Goal: Find specific page/section: Find specific page/section

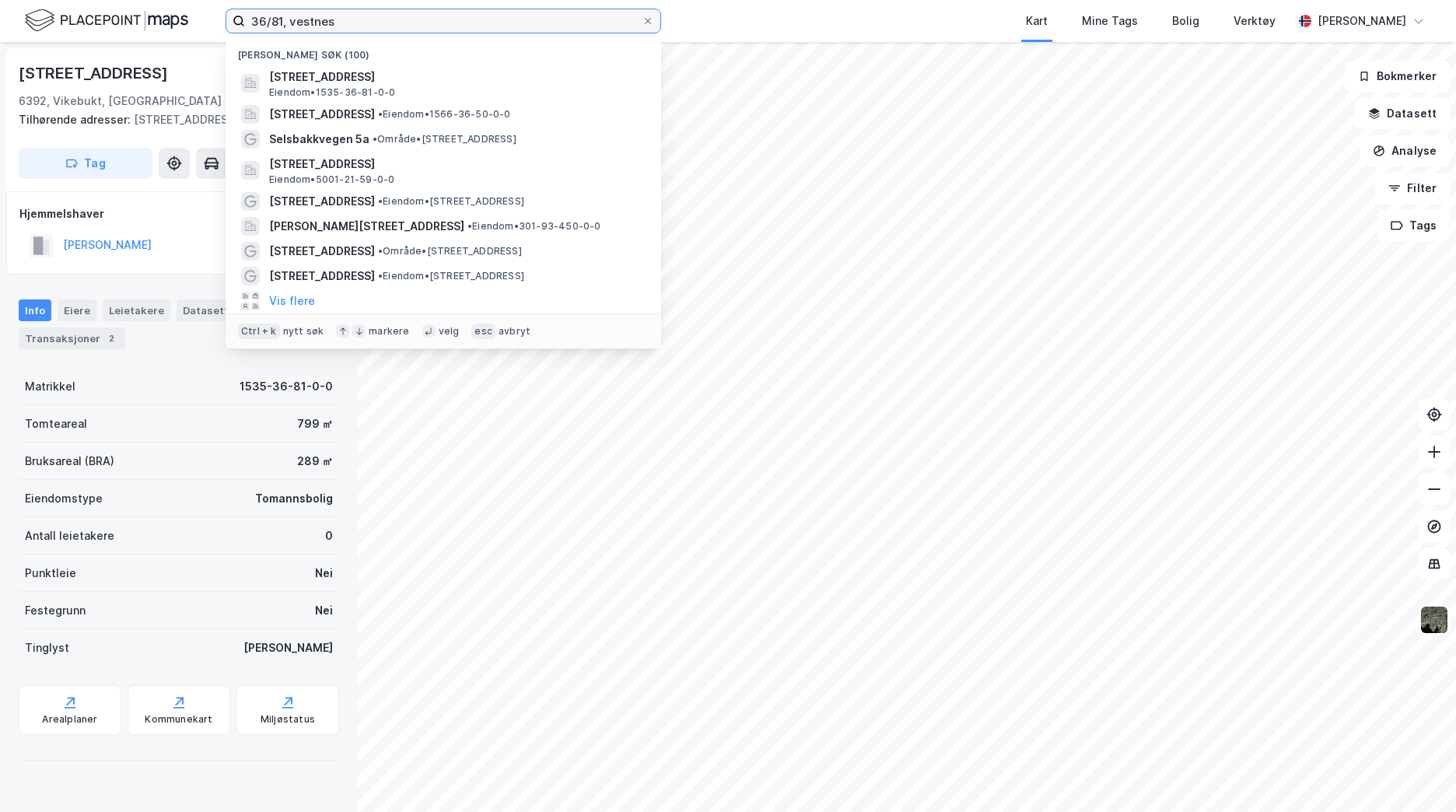
drag, startPoint x: 365, startPoint y: 28, endPoint x: 20, endPoint y: 27, distance: 345.0
click at [20, 27] on div "36/81, vestnes Nylige søk (100) [STREET_ADDRESS], VESTNES Eiendom • 1535-36-81-…" at bounding box center [728, 21] width 1456 height 42
type input "L"
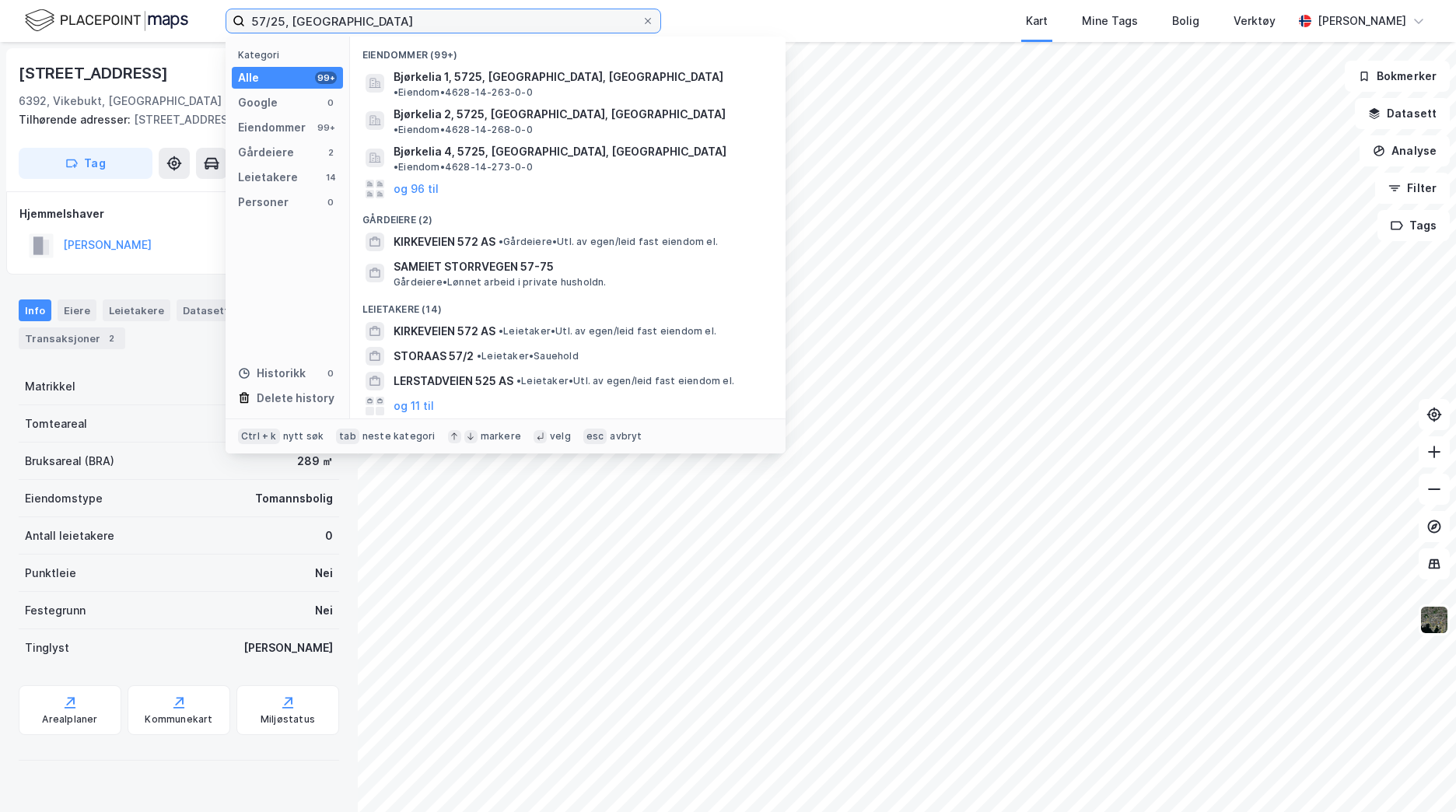
type input "57/25, [GEOGRAPHIC_DATA]"
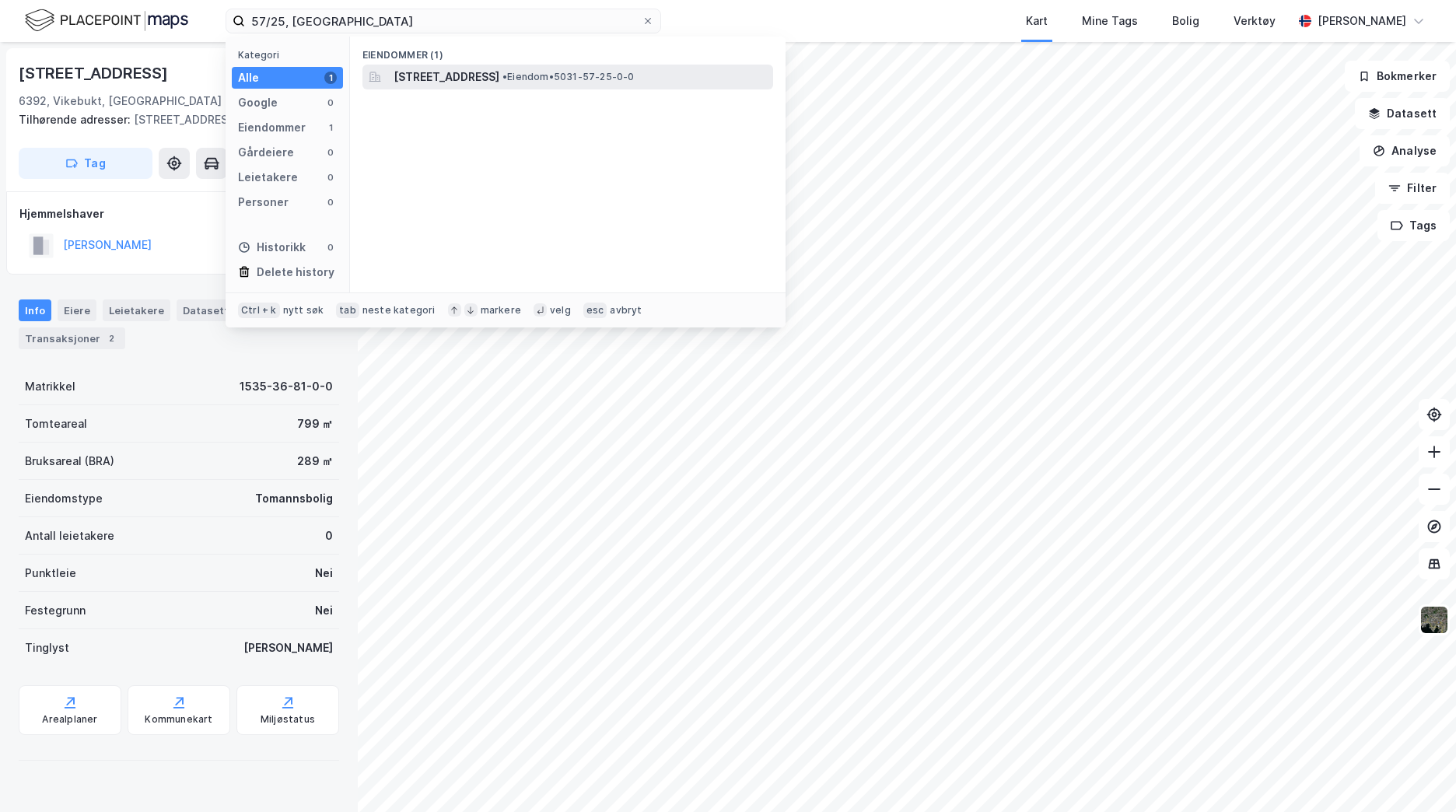
click at [467, 70] on span "[STREET_ADDRESS]" at bounding box center [447, 77] width 106 height 19
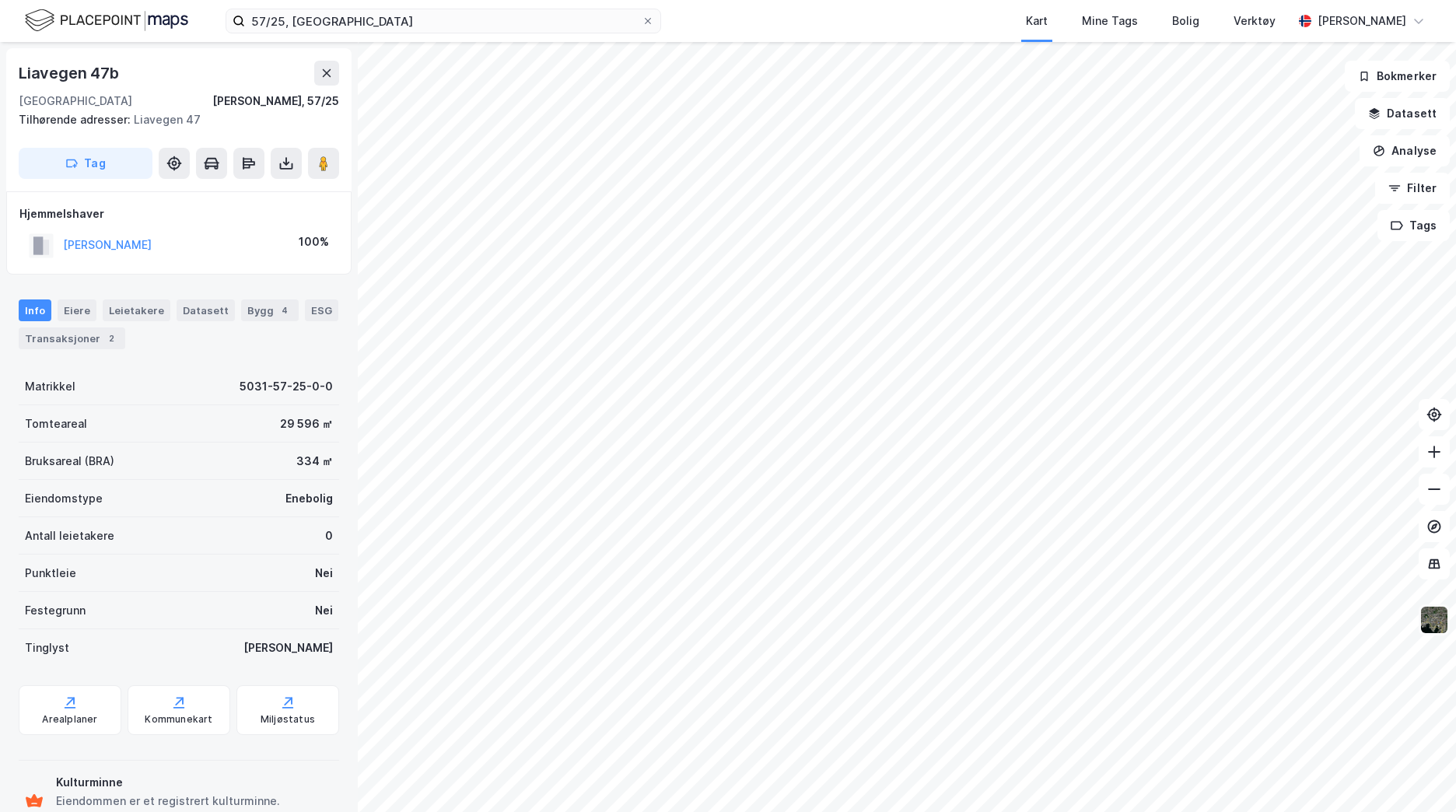
click at [1439, 631] on img at bounding box center [1434, 619] width 29 height 29
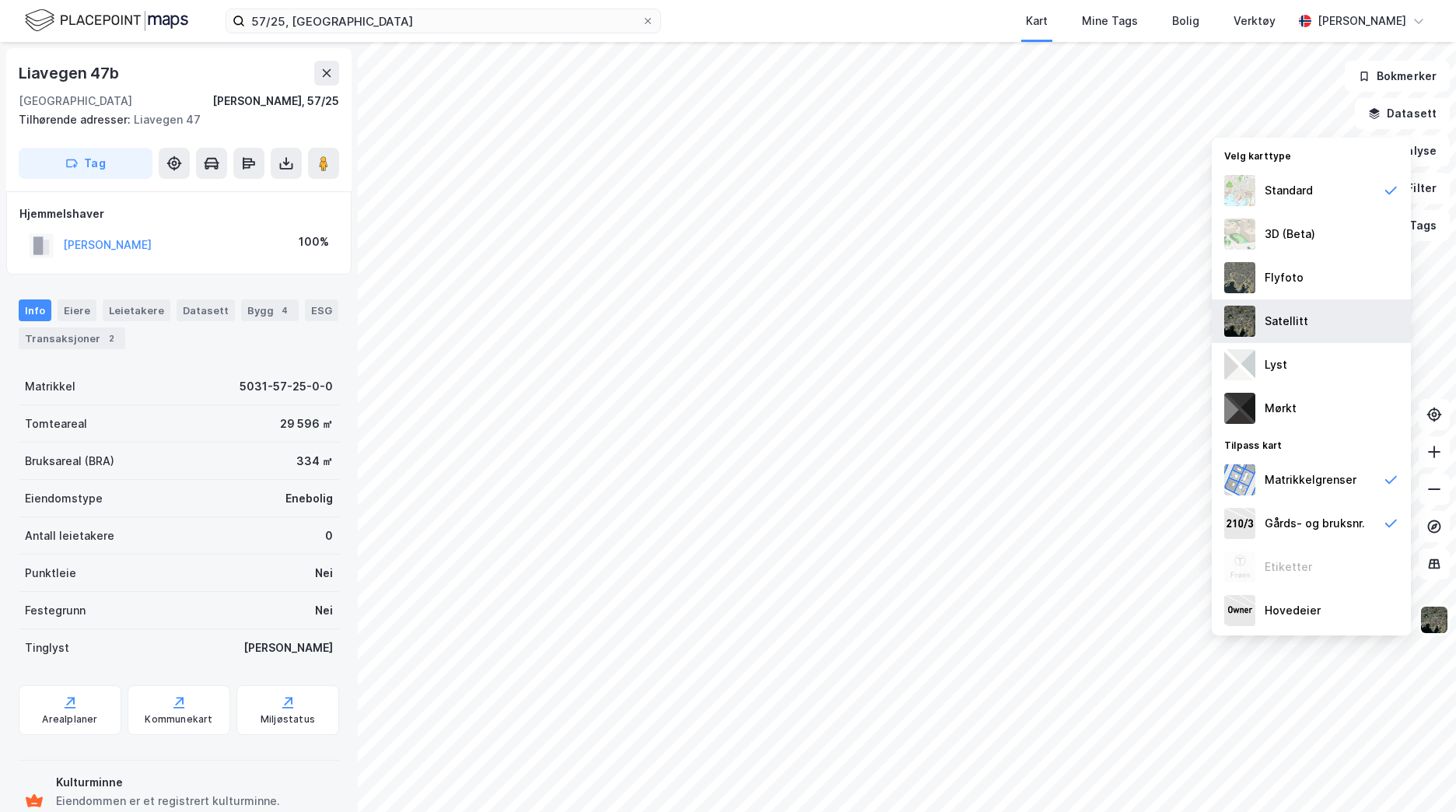
click at [1304, 318] on div "Satellitt" at bounding box center [1310, 321] width 199 height 44
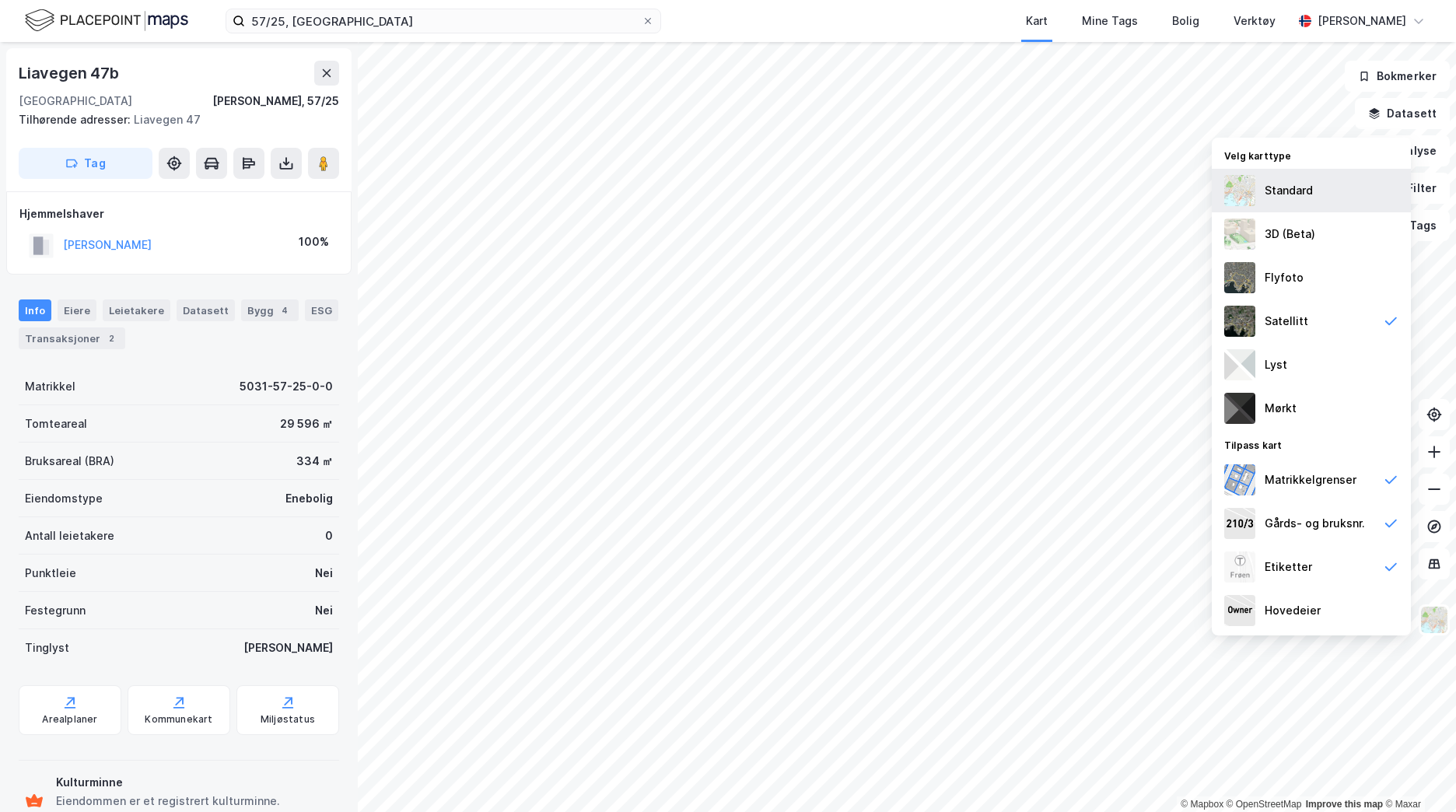
click at [1271, 194] on div "Standard" at bounding box center [1288, 191] width 48 height 19
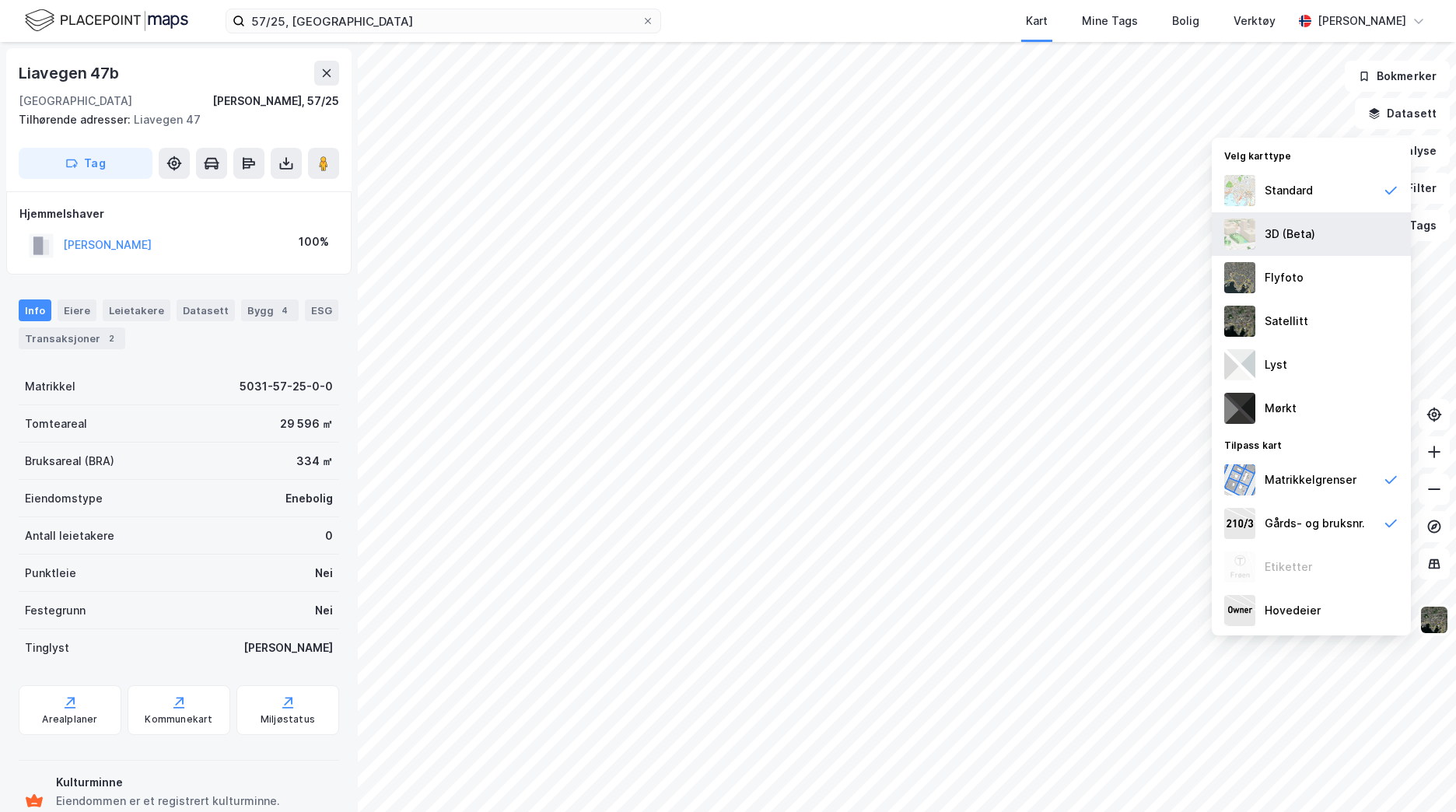
click at [1264, 238] on div "3D (Beta)" at bounding box center [1310, 234] width 199 height 44
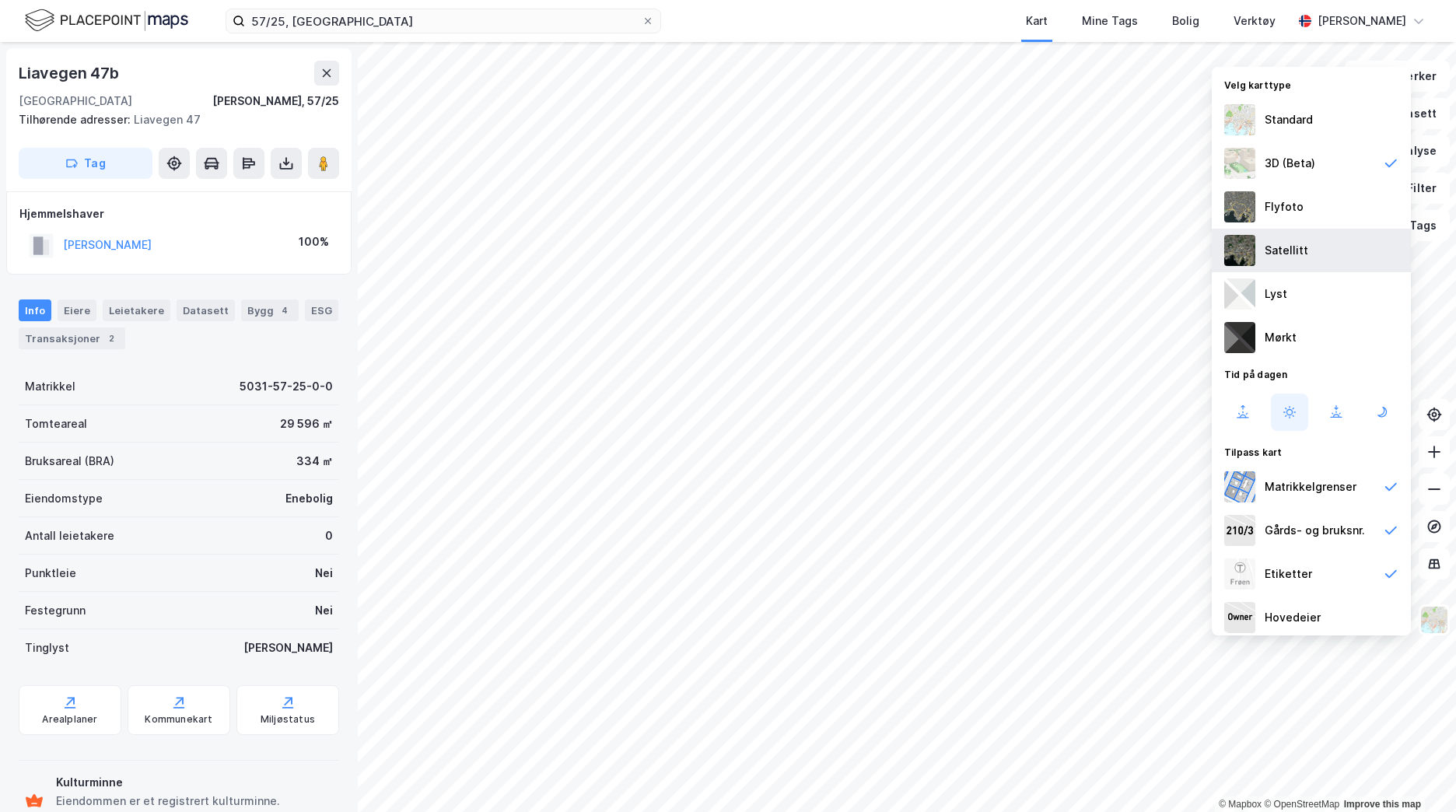
click at [1277, 253] on div "Satellitt" at bounding box center [1286, 250] width 44 height 19
